Goal: Task Accomplishment & Management: Complete application form

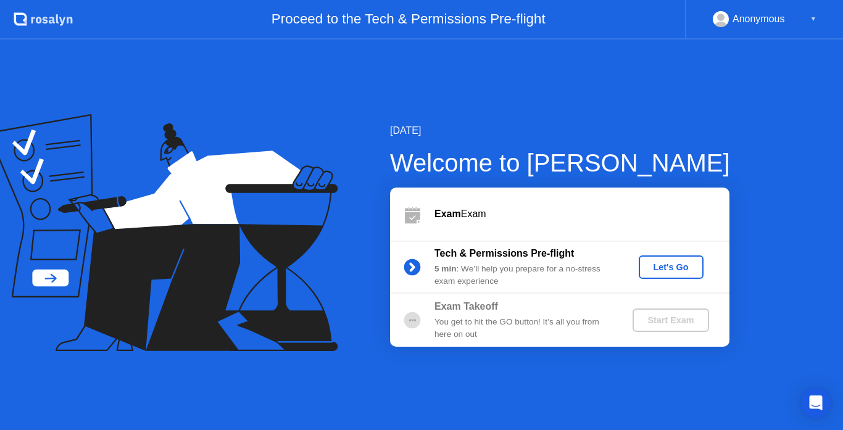
click at [671, 264] on div "Let's Go" at bounding box center [670, 267] width 55 height 10
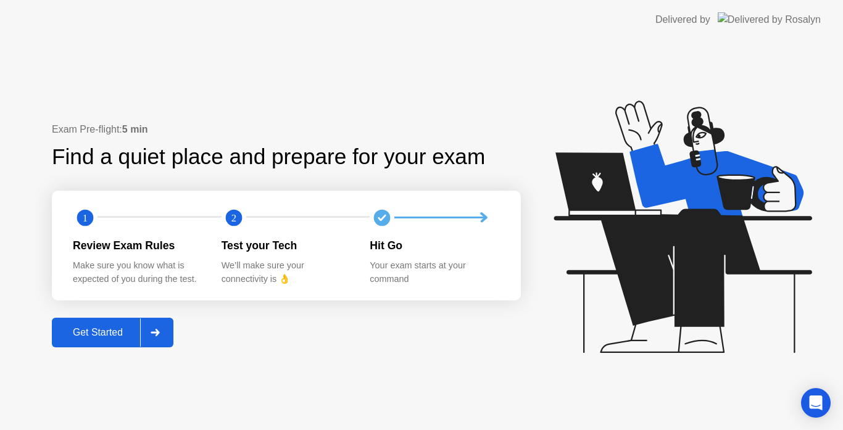
click at [123, 334] on div "Get Started" at bounding box center [98, 332] width 85 height 11
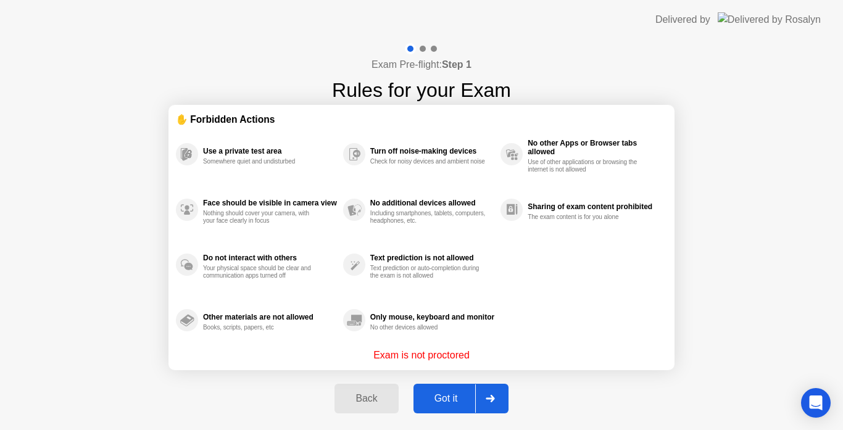
click at [457, 400] on div "Got it" at bounding box center [446, 398] width 58 height 11
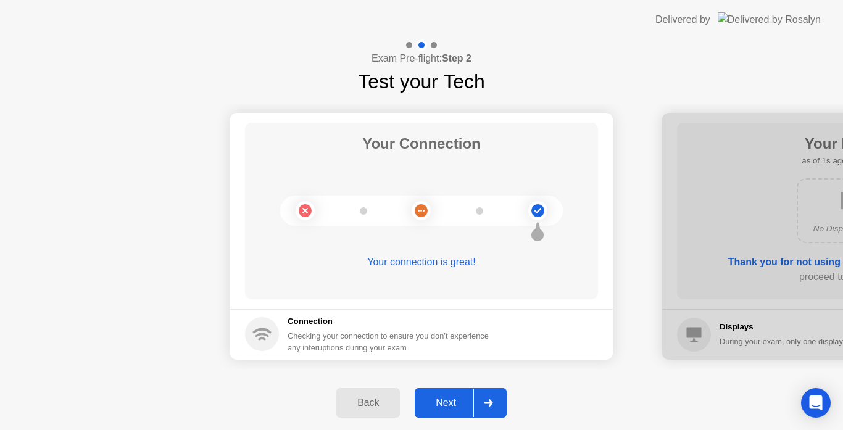
click at [457, 400] on div "Next" at bounding box center [445, 402] width 55 height 11
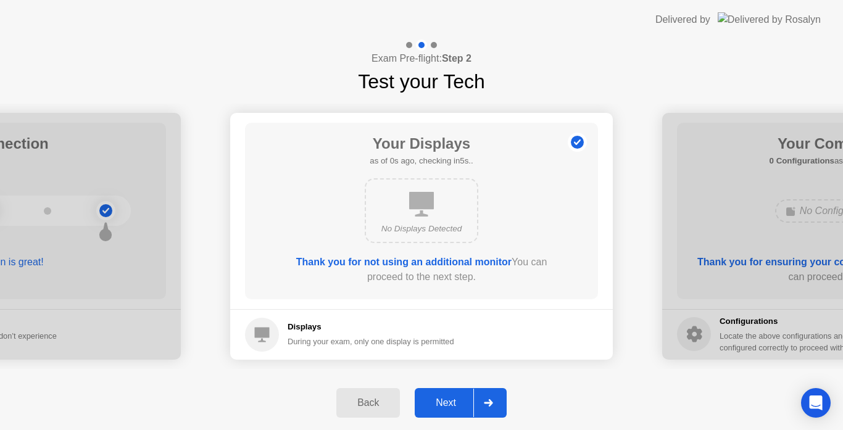
click at [457, 400] on div "Next" at bounding box center [445, 402] width 55 height 11
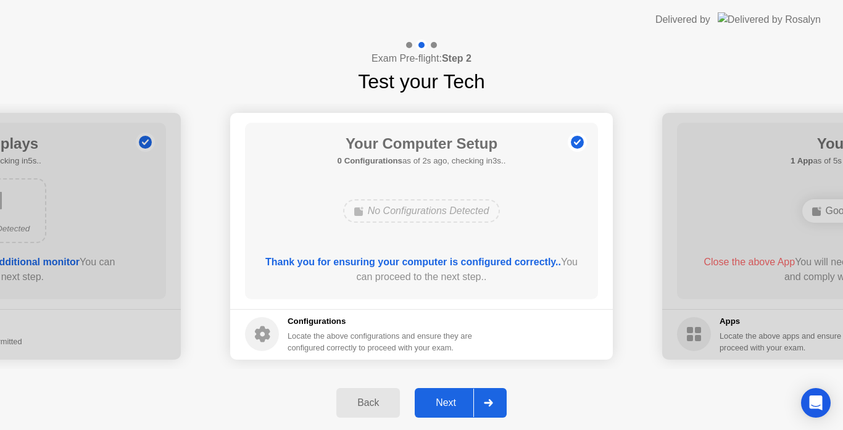
click at [457, 400] on div "Next" at bounding box center [445, 402] width 55 height 11
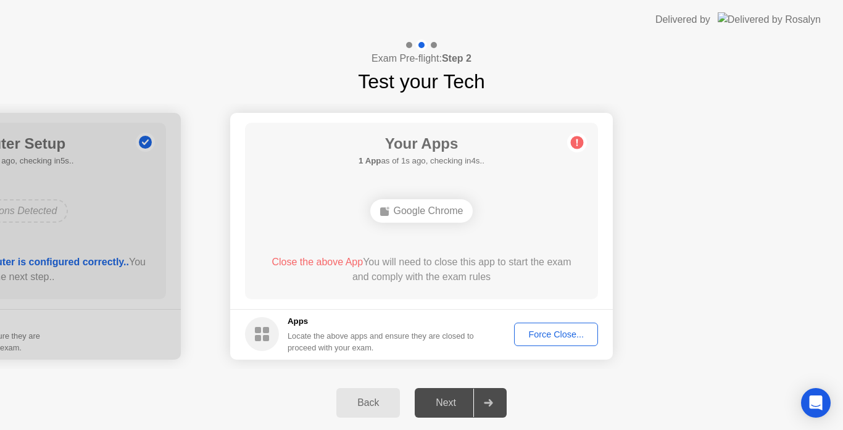
click at [566, 338] on div "Force Close..." at bounding box center [555, 334] width 75 height 10
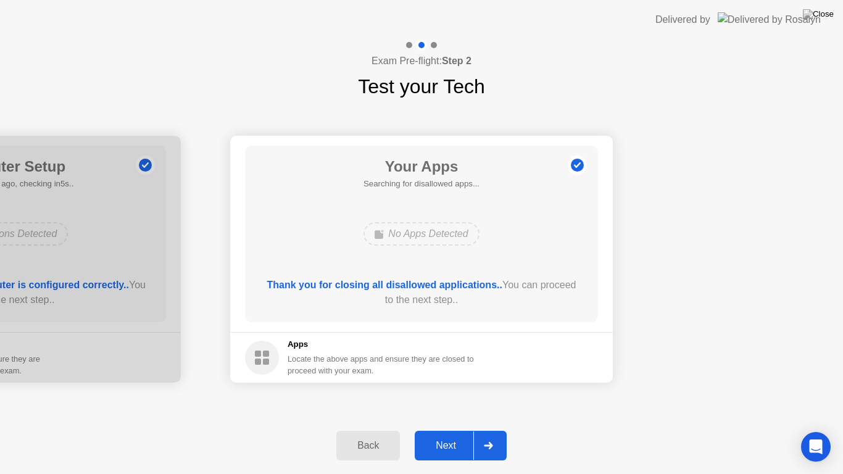
click at [450, 429] on div "Next" at bounding box center [445, 445] width 55 height 11
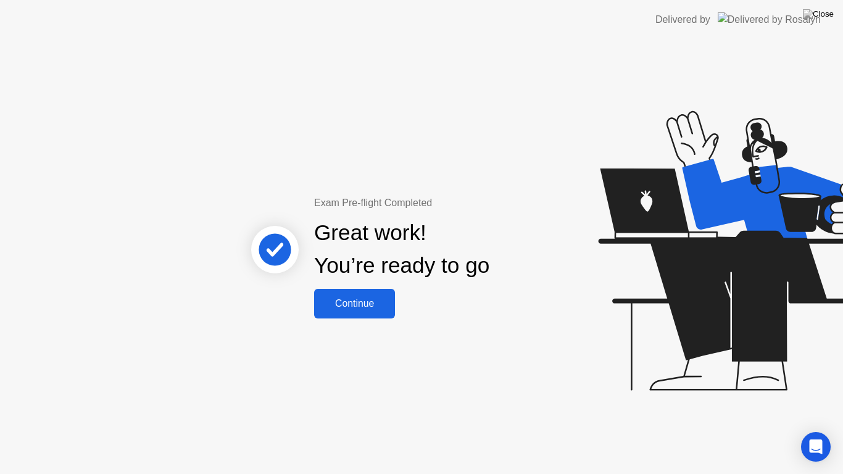
click at [347, 309] on div "Continue" at bounding box center [354, 303] width 73 height 11
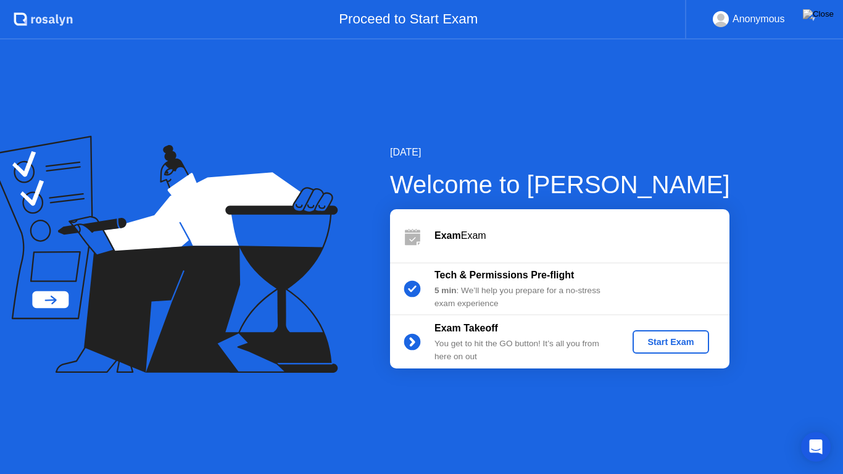
click at [672, 344] on div "Start Exam" at bounding box center [670, 342] width 66 height 10
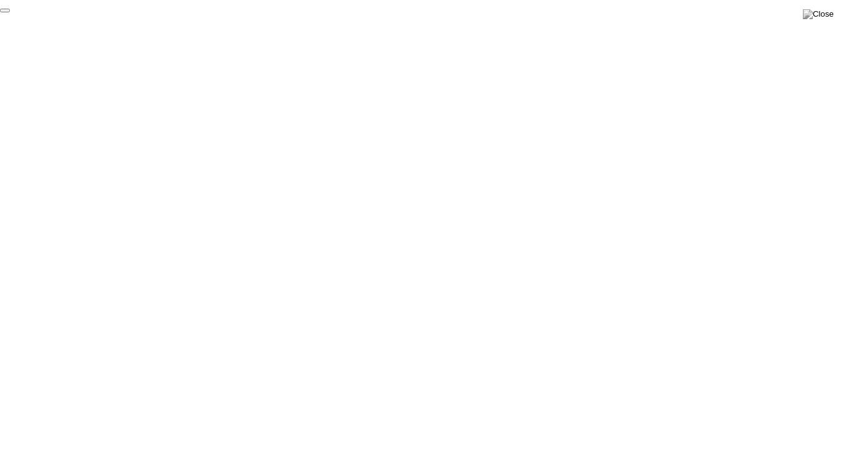
click div "End Proctoring Session"
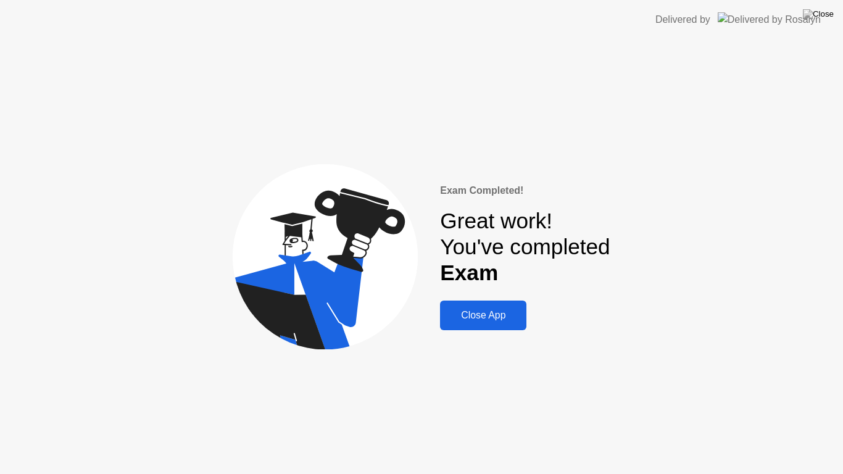
click at [498, 321] on div "Close App" at bounding box center [483, 315] width 79 height 11
